Goal: Check status: Check status

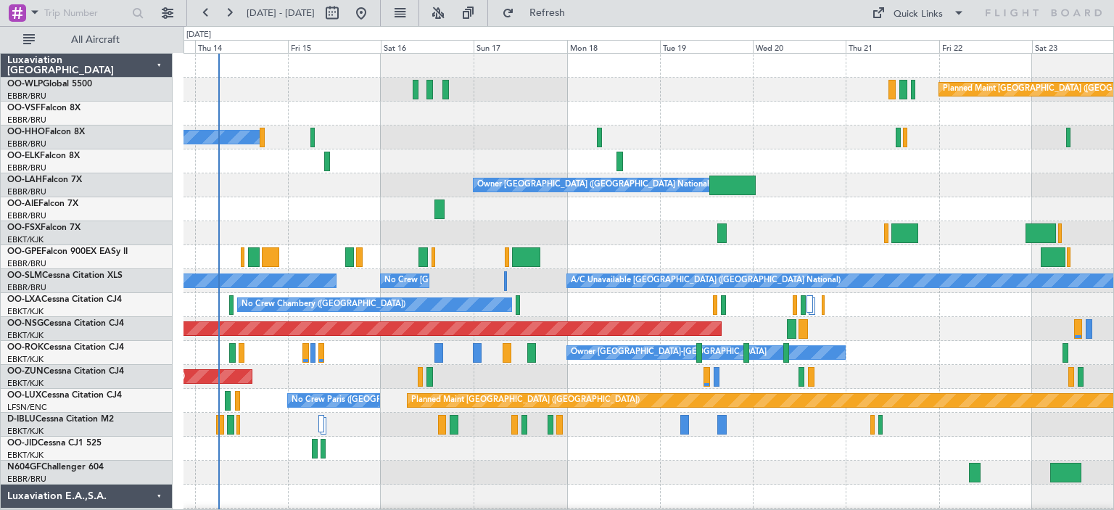
click at [355, 283] on div "Planned Maint [GEOGRAPHIC_DATA] ([GEOGRAPHIC_DATA]) A/C Unavailable Geneva (Coi…" at bounding box center [647, 484] width 929 height 861
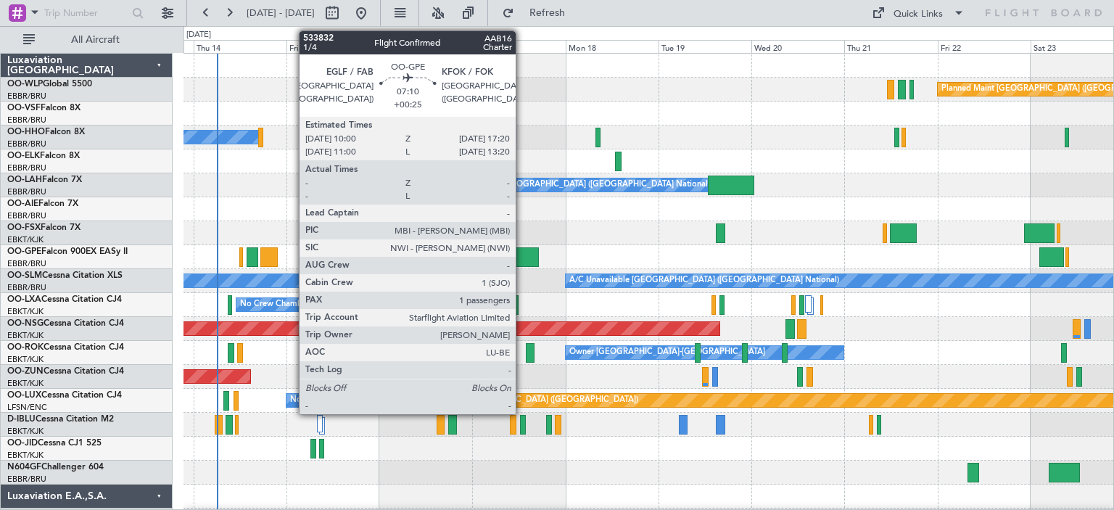
click at [522, 254] on div at bounding box center [524, 257] width 29 height 20
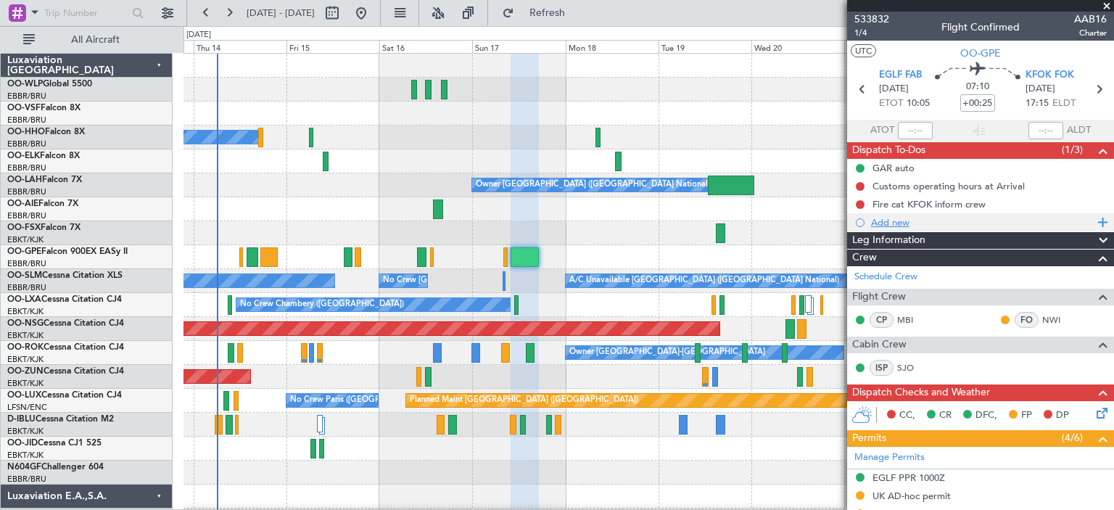
scroll to position [217, 0]
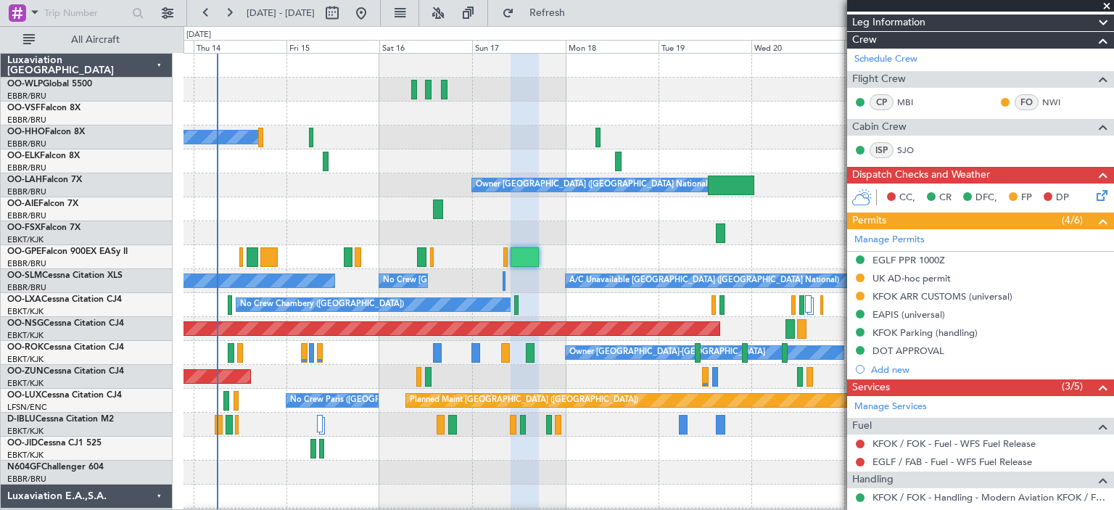
click at [764, 127] on div "A/C Unavailable Geneva (Cointrin)" at bounding box center [647, 137] width 929 height 24
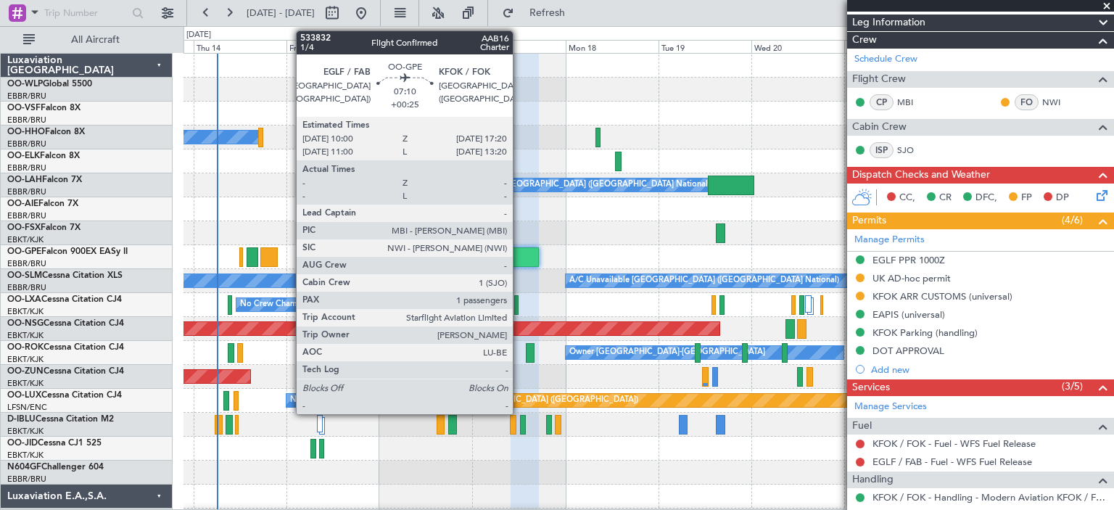
click at [519, 254] on div at bounding box center [524, 257] width 29 height 20
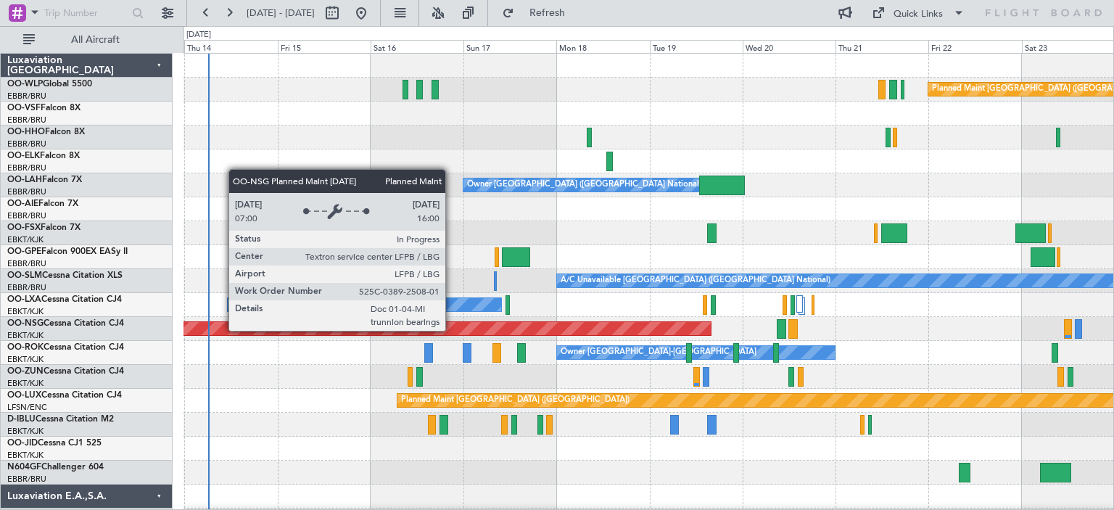
click at [221, 330] on div "Planned Maint Berlin (Brandenburg) Owner Brussels (Brussels National) A/C Unava…" at bounding box center [647, 437] width 929 height 766
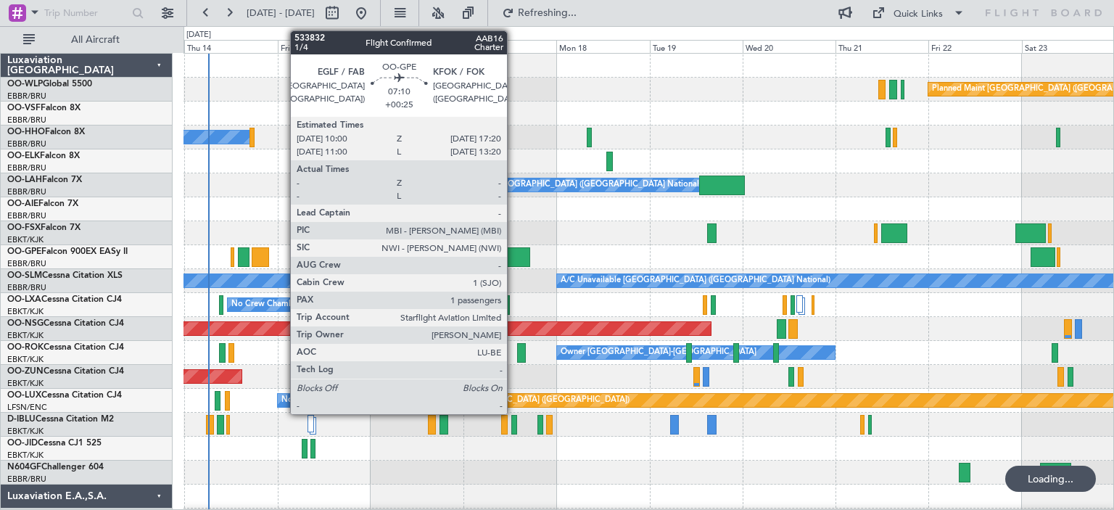
click at [513, 254] on div at bounding box center [516, 257] width 29 height 20
